Goal: Check status: Check status

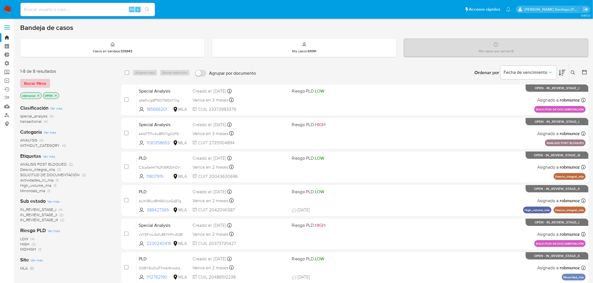
click at [45, 84] on span "Borrar filtros" at bounding box center [35, 84] width 22 height 8
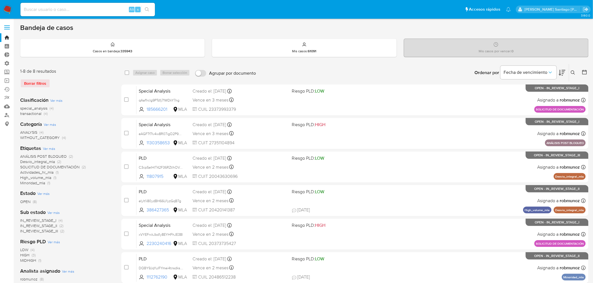
click at [37, 85] on div "Borrar filtros" at bounding box center [65, 83] width 90 height 9
click at [9, 4] on nav "Pausado Ver notificaciones Alt s Accesos rápidos Presiona las siguientes teclas…" at bounding box center [296, 9] width 593 height 19
click at [11, 8] on img at bounding box center [8, 10] width 10 height 10
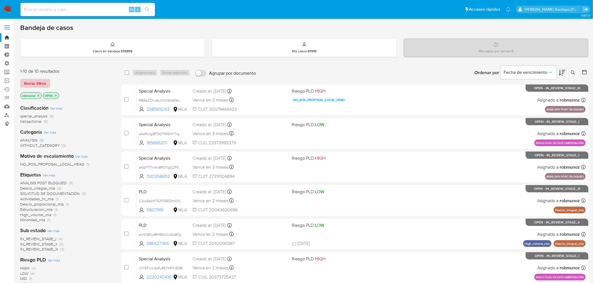
click at [32, 80] on span "Borrar filtros" at bounding box center [35, 84] width 22 height 8
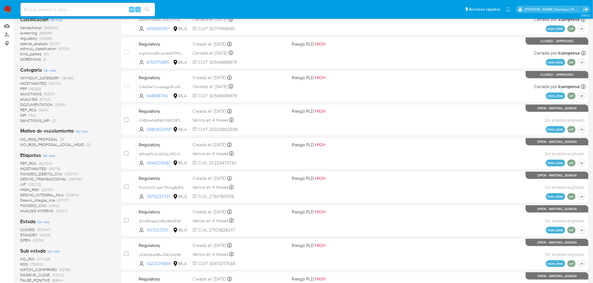
scroll to position [93, 0]
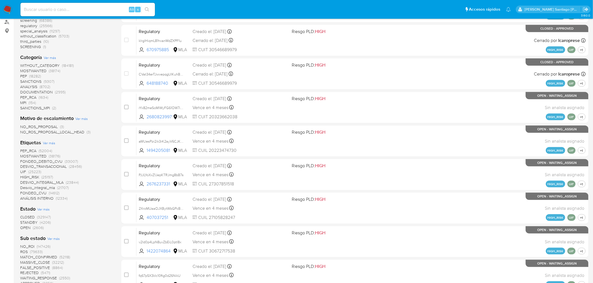
click at [25, 215] on span "CLOSED" at bounding box center [27, 218] width 15 height 6
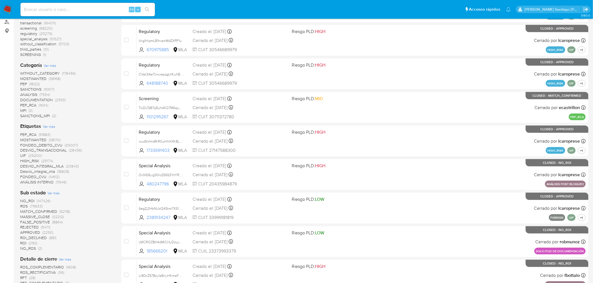
click at [22, 205] on span "ROS" at bounding box center [24, 207] width 8 height 6
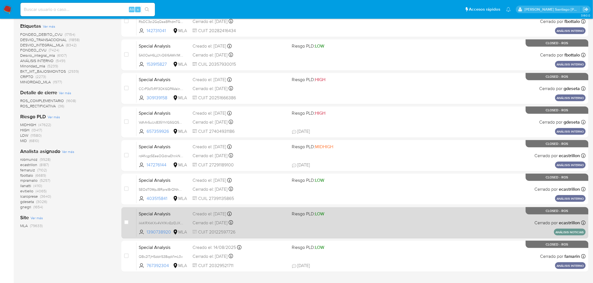
scroll to position [178, 0]
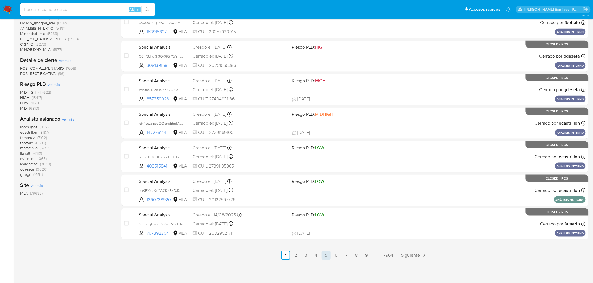
click at [324, 257] on link "5" at bounding box center [325, 255] width 9 height 9
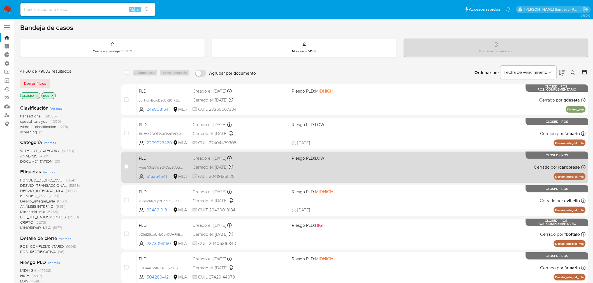
click at [409, 168] on div "PLD HsqsA0x37W5sXCqz6VcQfJ1d 616354541 MLA Riesgo PLD: LOW Creado el: 12/08/202…" at bounding box center [360, 167] width 449 height 28
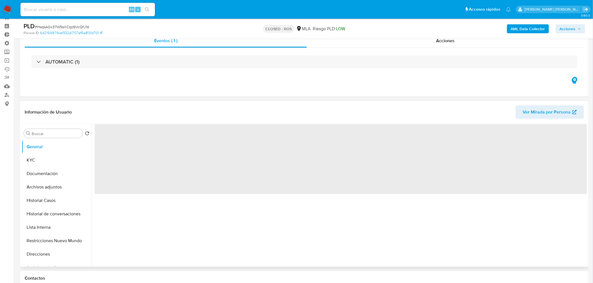
scroll to position [31, 0]
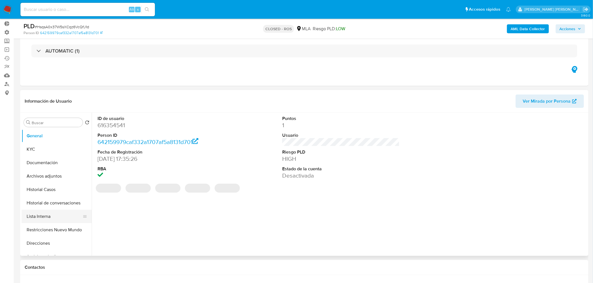
select select "10"
click at [52, 216] on button "Lista Interna" at bounding box center [55, 216] width 66 height 13
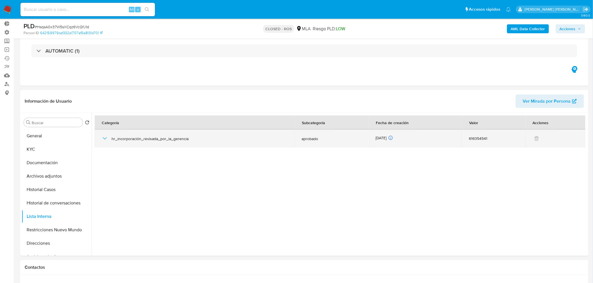
drag, startPoint x: 209, startPoint y: 139, endPoint x: 103, endPoint y: 138, distance: 105.9
click at [87, 143] on div "Buscar Volver al orden por defecto General KYC Documentación Archivos adjuntos …" at bounding box center [304, 184] width 565 height 143
click at [104, 139] on icon "button" at bounding box center [104, 138] width 7 height 7
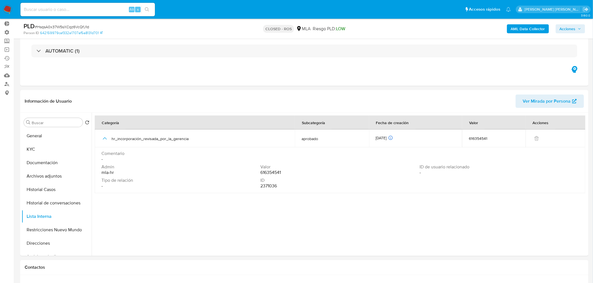
click at [189, 172] on div "Admin mla-hr" at bounding box center [180, 169] width 159 height 11
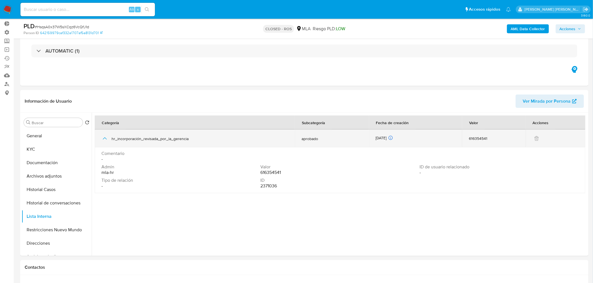
drag, startPoint x: 192, startPoint y: 137, endPoint x: 113, endPoint y: 138, distance: 78.4
click at [122, 140] on span "hr_incorporación_revisada_por_la_gerencia" at bounding box center [199, 138] width 176 height 5
drag, startPoint x: 111, startPoint y: 139, endPoint x: 197, endPoint y: 141, distance: 85.4
click at [197, 141] on span "hr_incorporación_revisada_por_la_gerencia" at bounding box center [199, 138] width 176 height 5
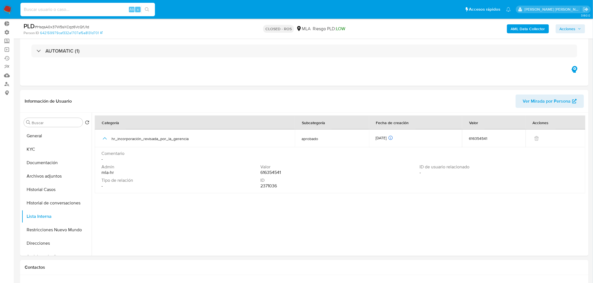
click at [75, 13] on input at bounding box center [87, 9] width 134 height 7
paste input "621279411"
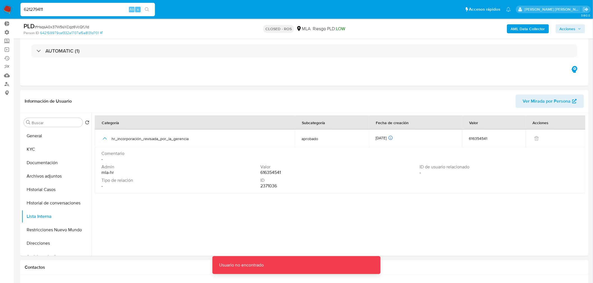
click at [80, 6] on input "621279411" at bounding box center [87, 9] width 134 height 7
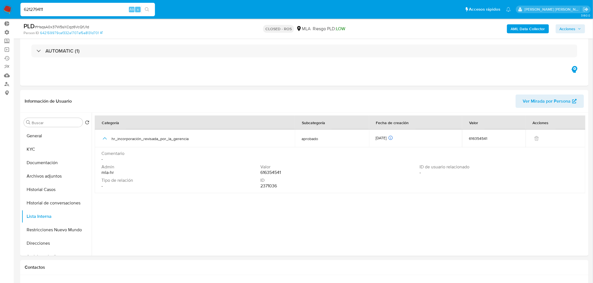
type input "621279411"
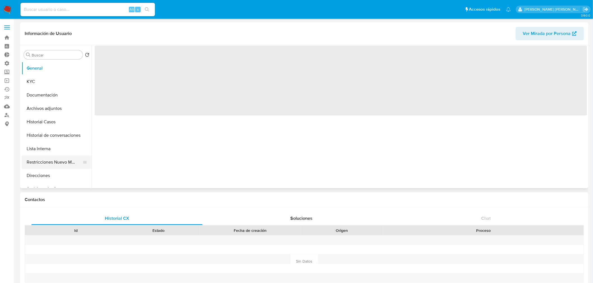
select select "10"
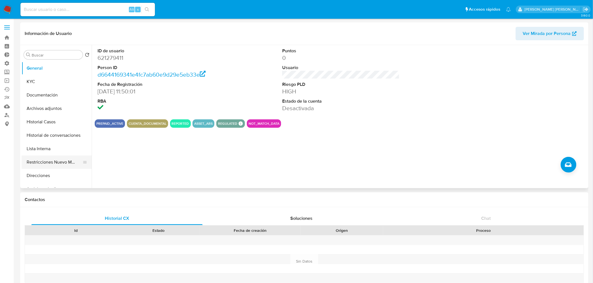
click at [57, 162] on button "Restricciones Nuevo Mundo" at bounding box center [55, 162] width 66 height 13
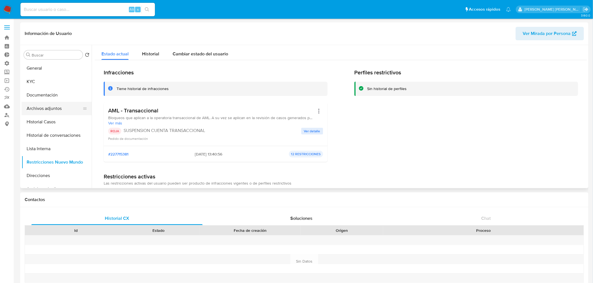
click at [39, 109] on button "Archivos adjuntos" at bounding box center [55, 108] width 66 height 13
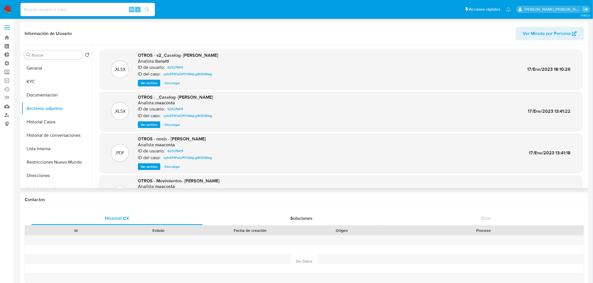
click at [155, 127] on span "Ver archivo" at bounding box center [149, 125] width 17 height 6
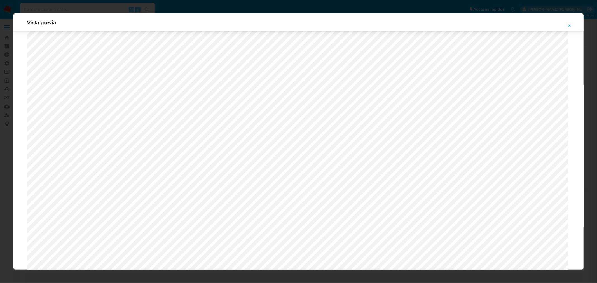
scroll to position [300, 0]
click at [568, 27] on icon "Attachment preview" at bounding box center [570, 26] width 4 height 4
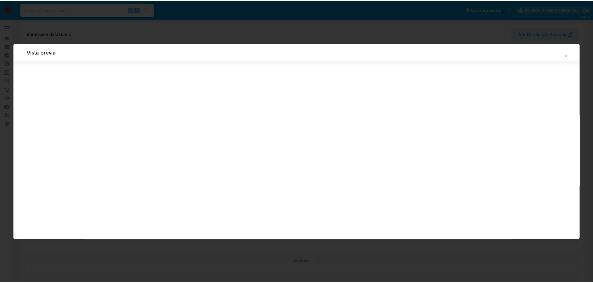
scroll to position [0, 0]
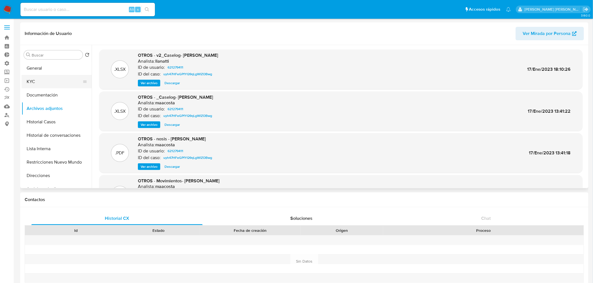
click at [54, 88] on button "KYC" at bounding box center [55, 81] width 66 height 13
